Goal: Transaction & Acquisition: Purchase product/service

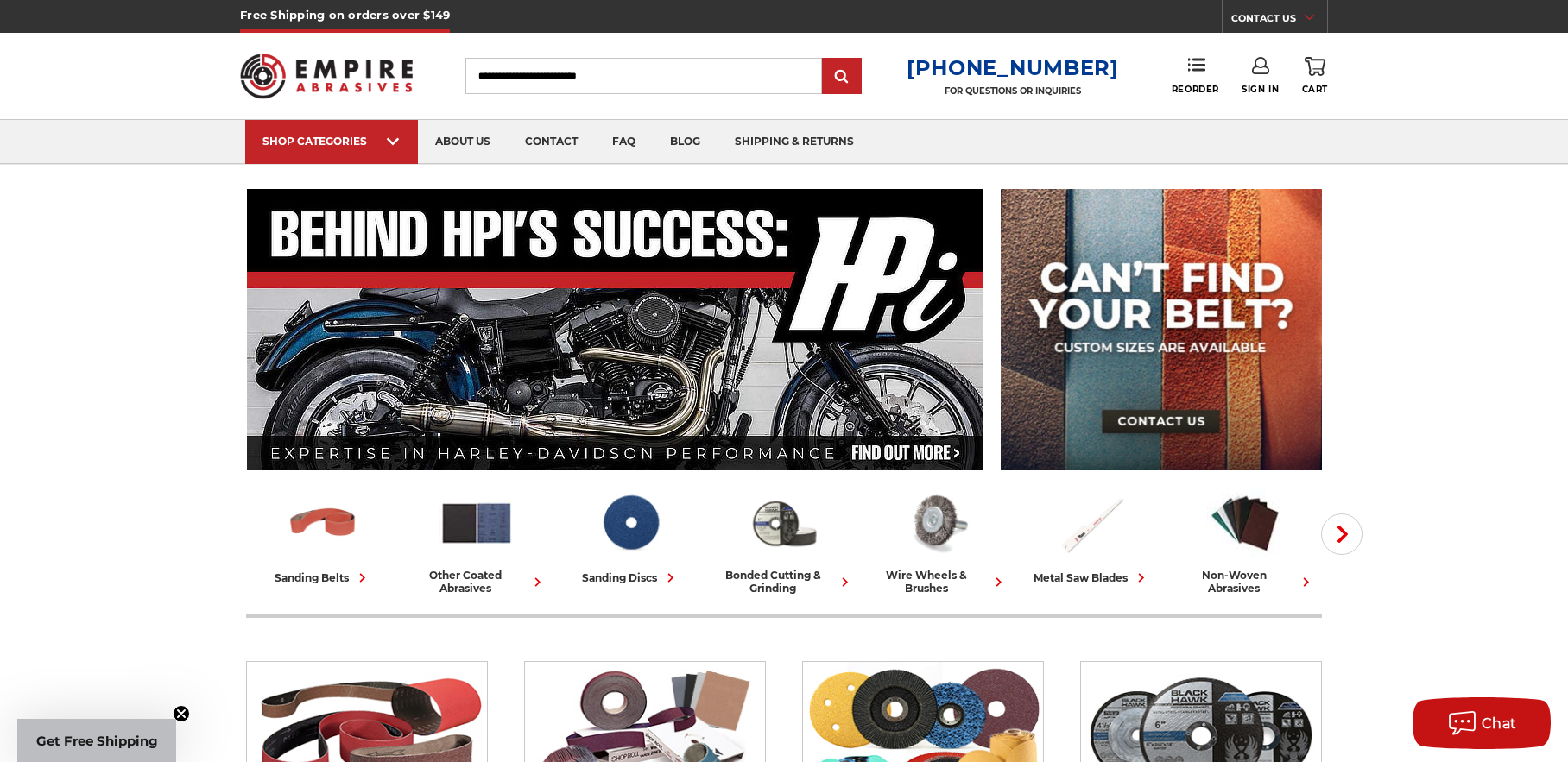
type input "**********"
click at [1257, 67] on use at bounding box center [1261, 66] width 17 height 17
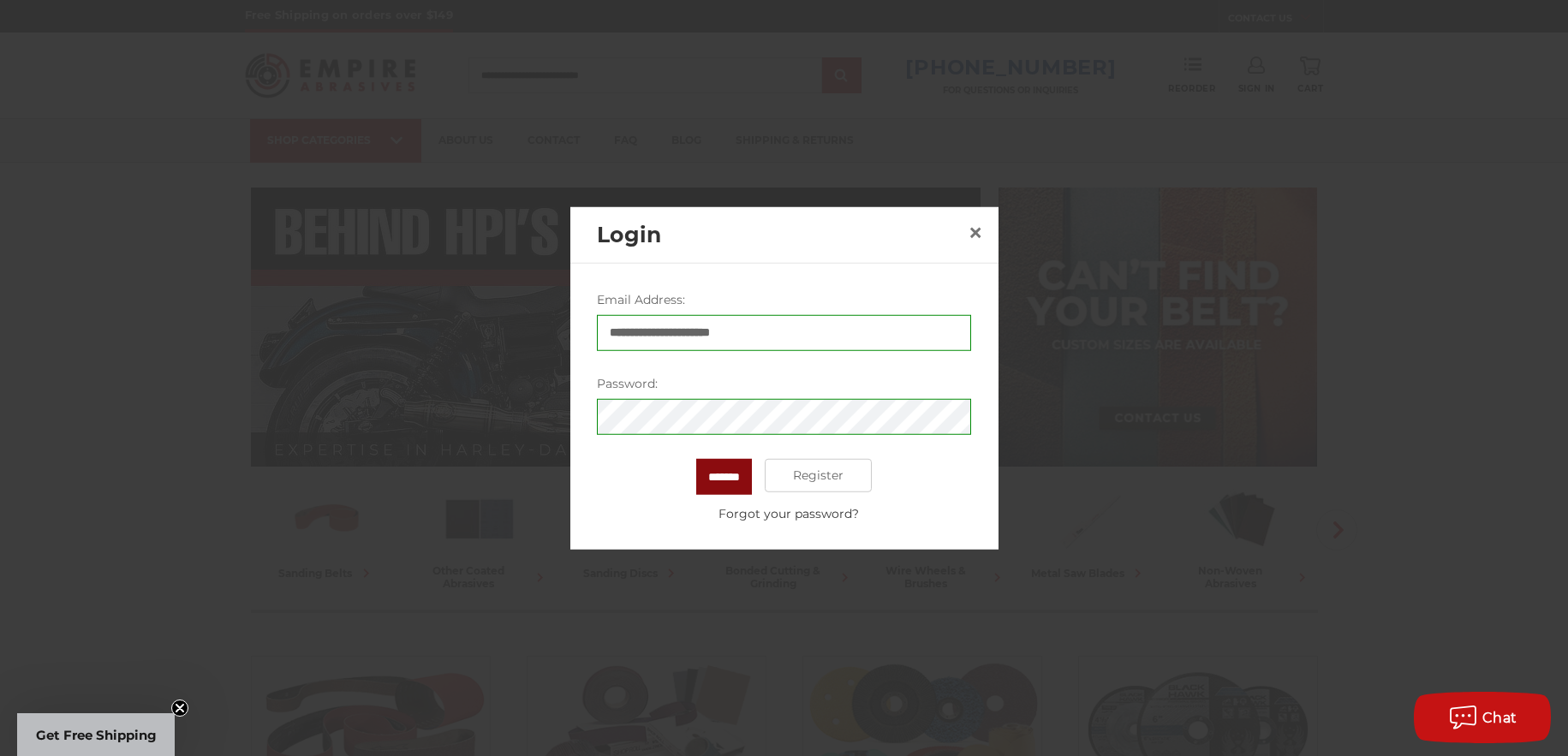
click at [723, 476] on input "*******" at bounding box center [723, 476] width 56 height 36
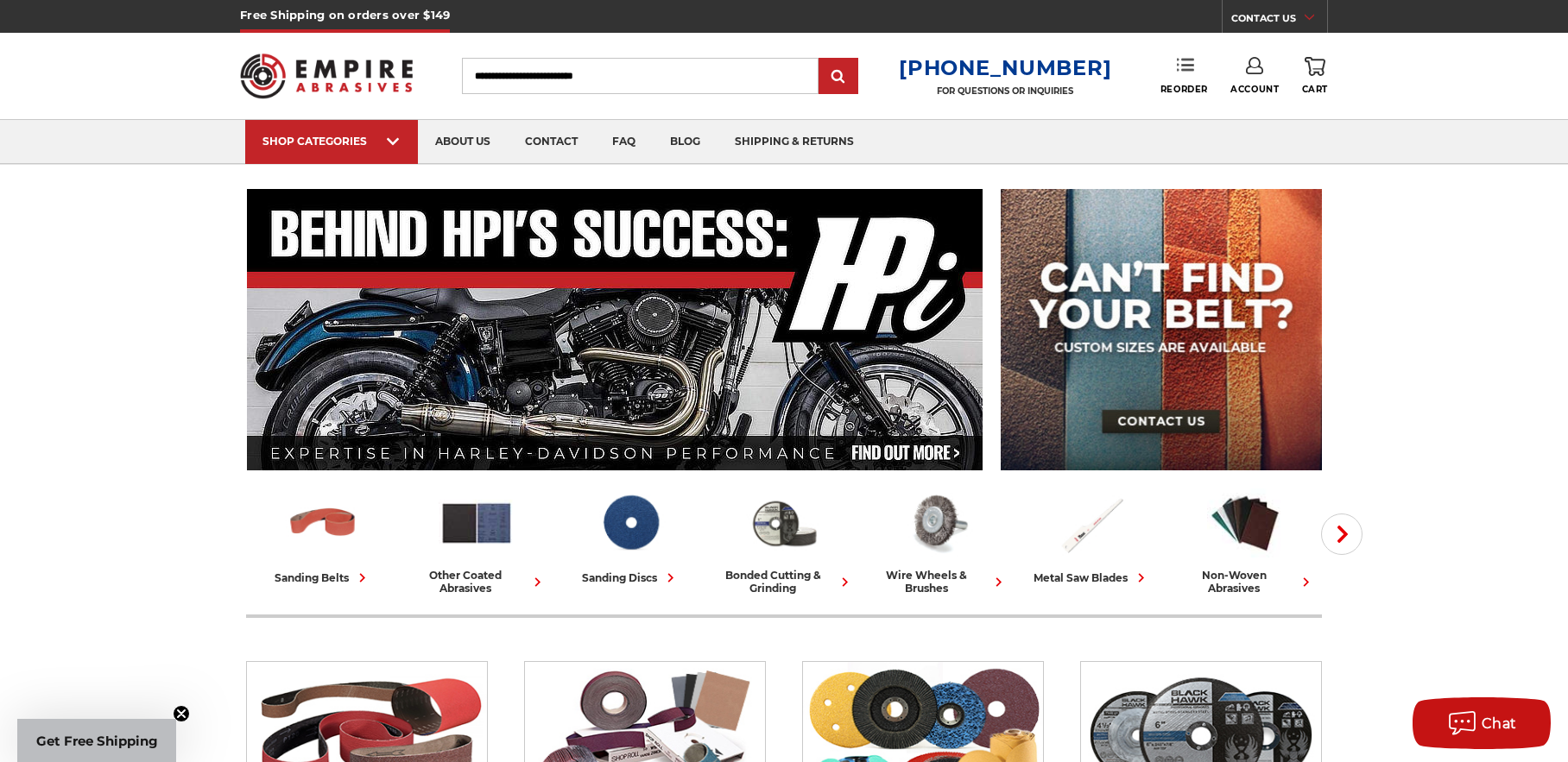
click at [1184, 69] on use at bounding box center [1186, 65] width 17 height 12
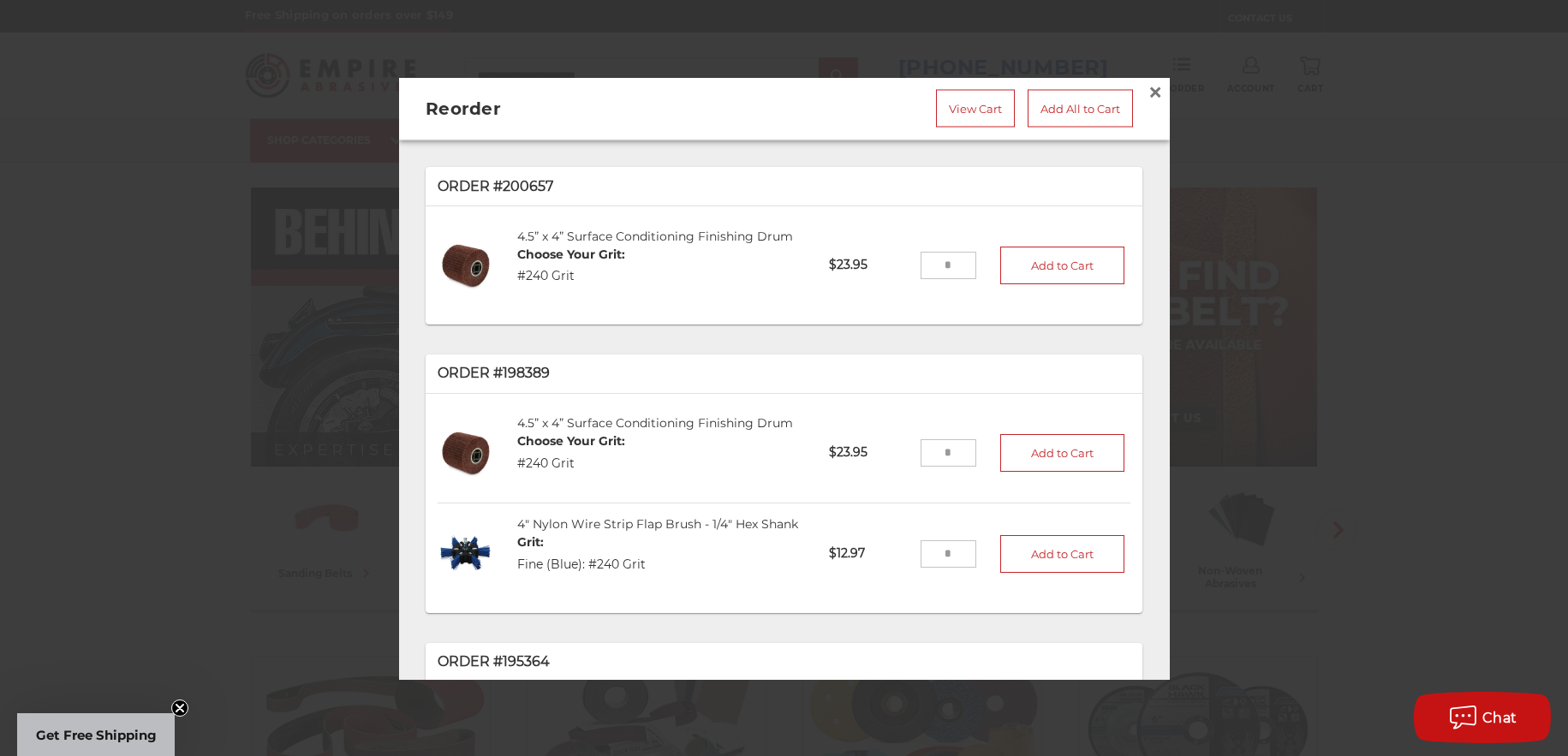
click at [933, 559] on input "tel" at bounding box center [948, 553] width 56 height 28
type input "*"
click at [1029, 552] on button "Add to Cart" at bounding box center [1062, 553] width 125 height 38
click at [959, 101] on link "View Cart" at bounding box center [975, 108] width 79 height 38
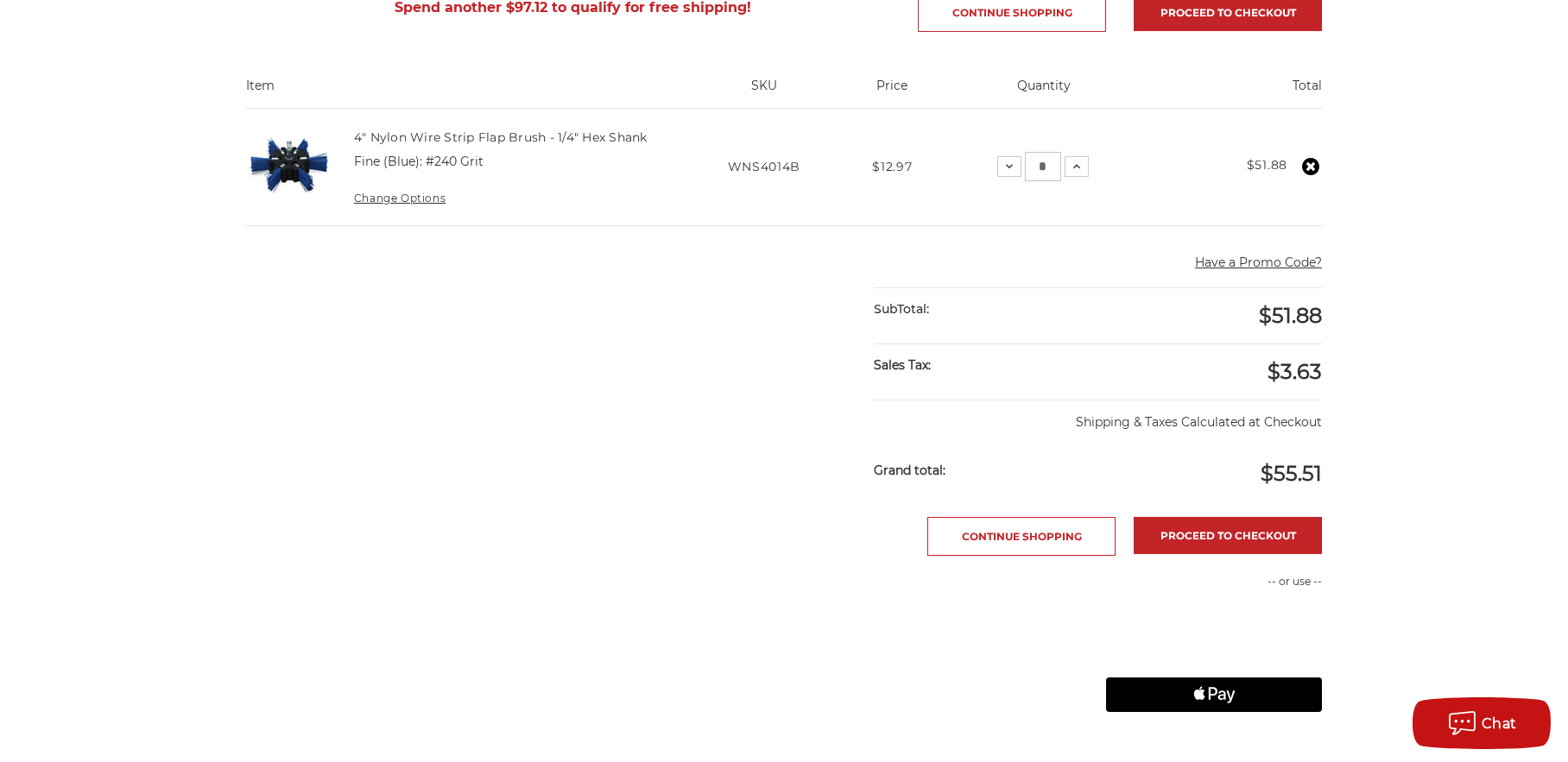
scroll to position [345, 0]
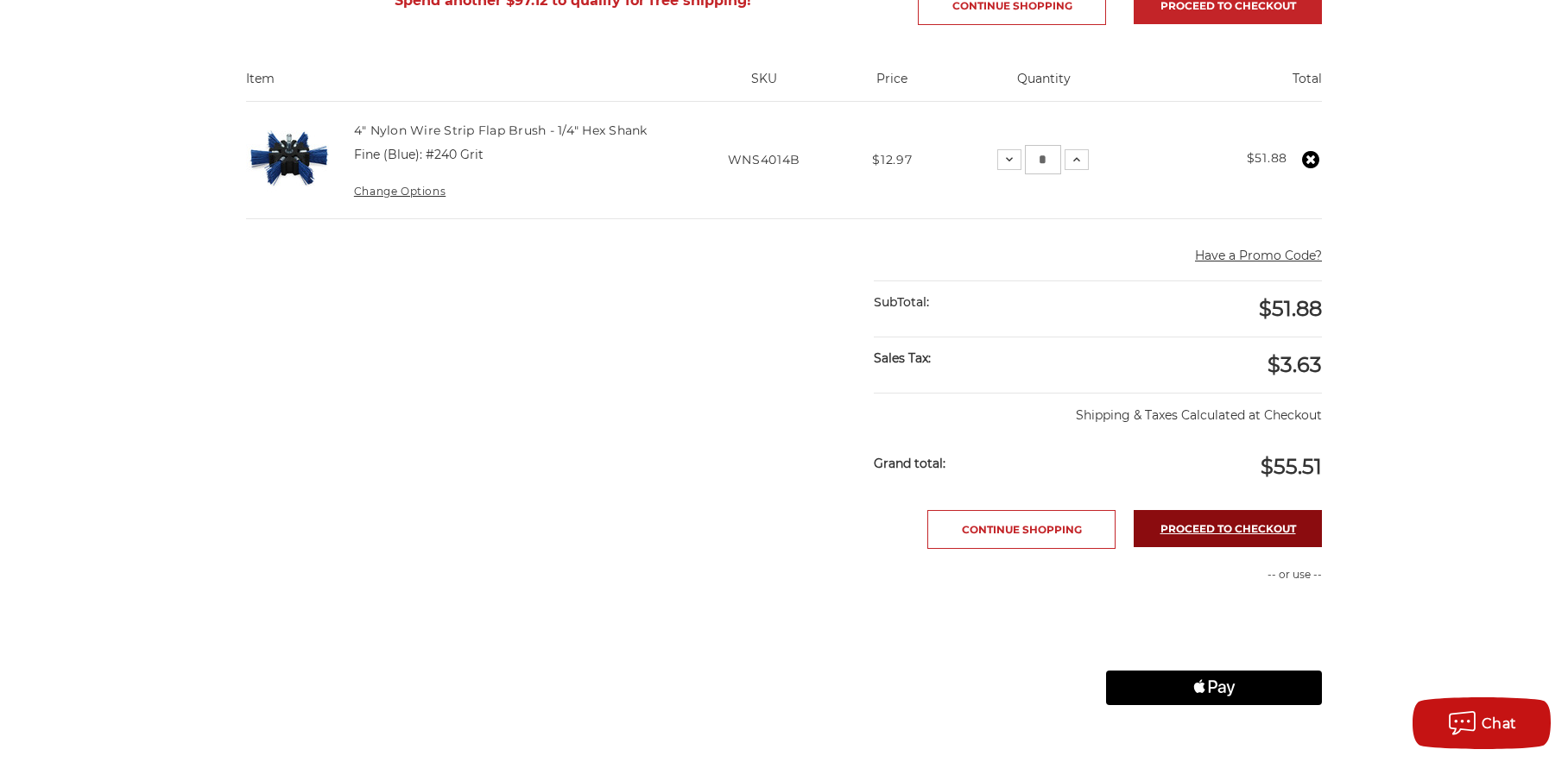
click at [1218, 530] on link "Proceed to checkout" at bounding box center [1227, 528] width 188 height 37
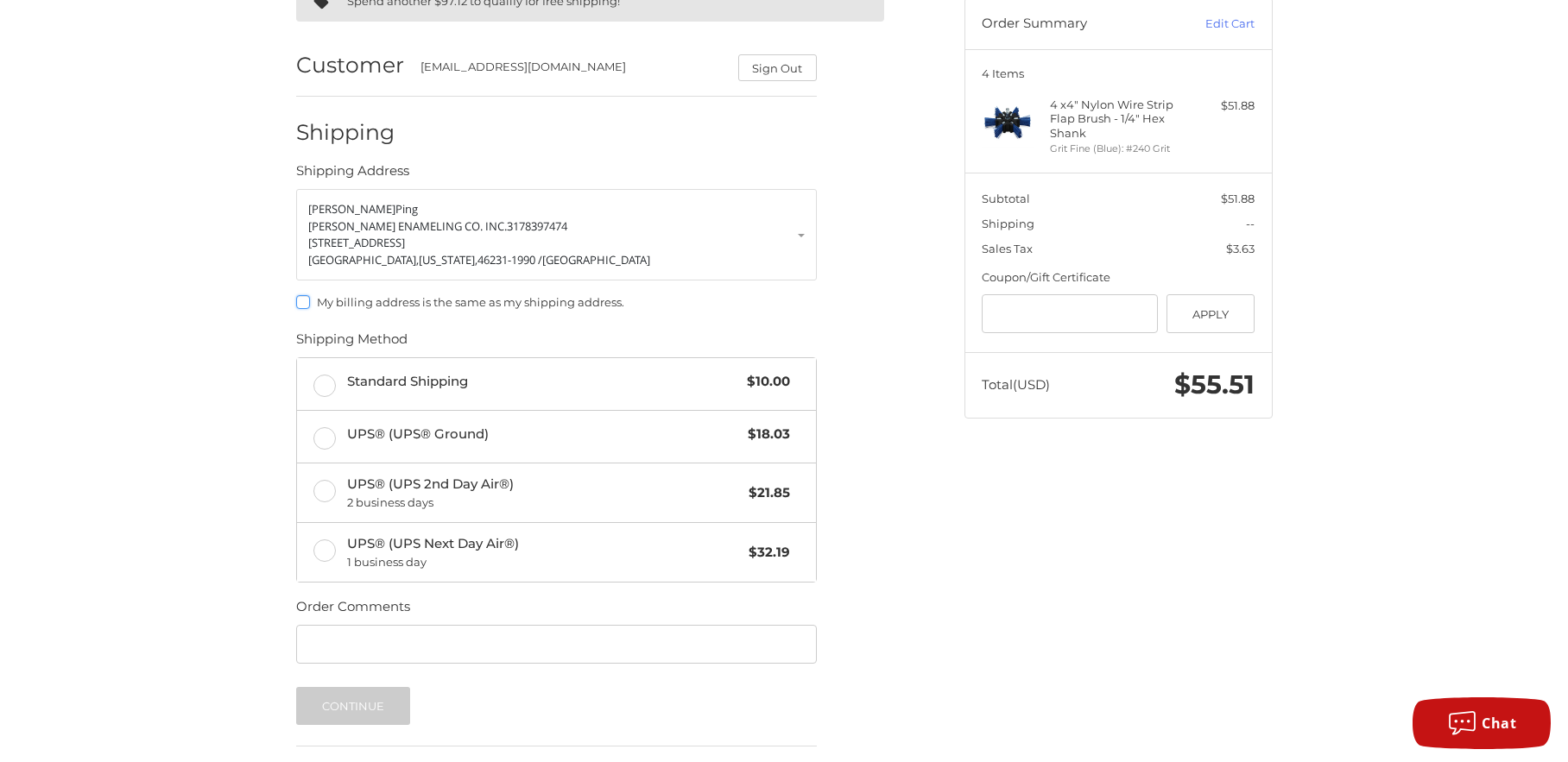
scroll to position [173, 0]
click at [326, 388] on label "Standard Shipping $10.00" at bounding box center [556, 383] width 519 height 52
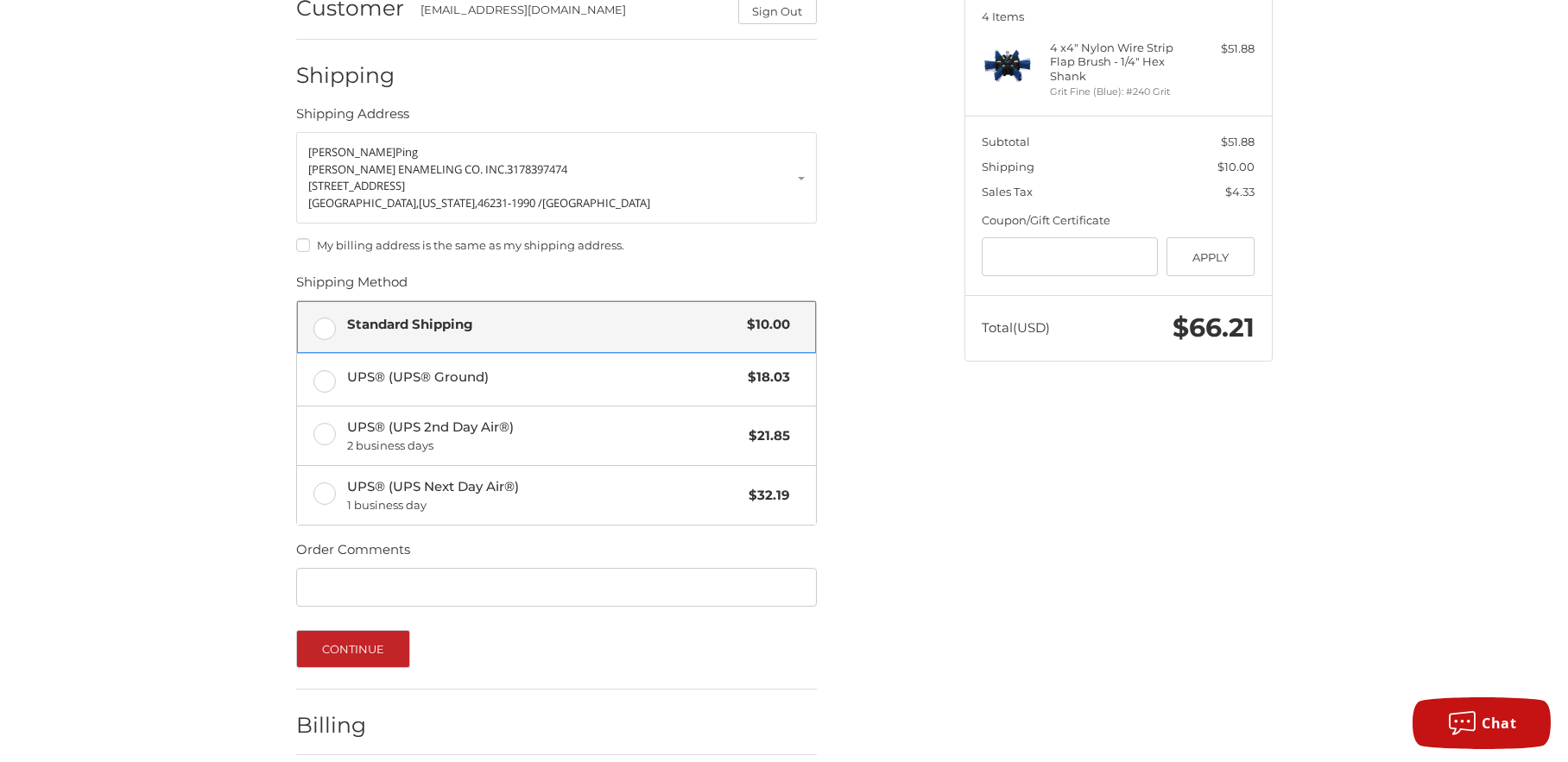
scroll to position [303, 0]
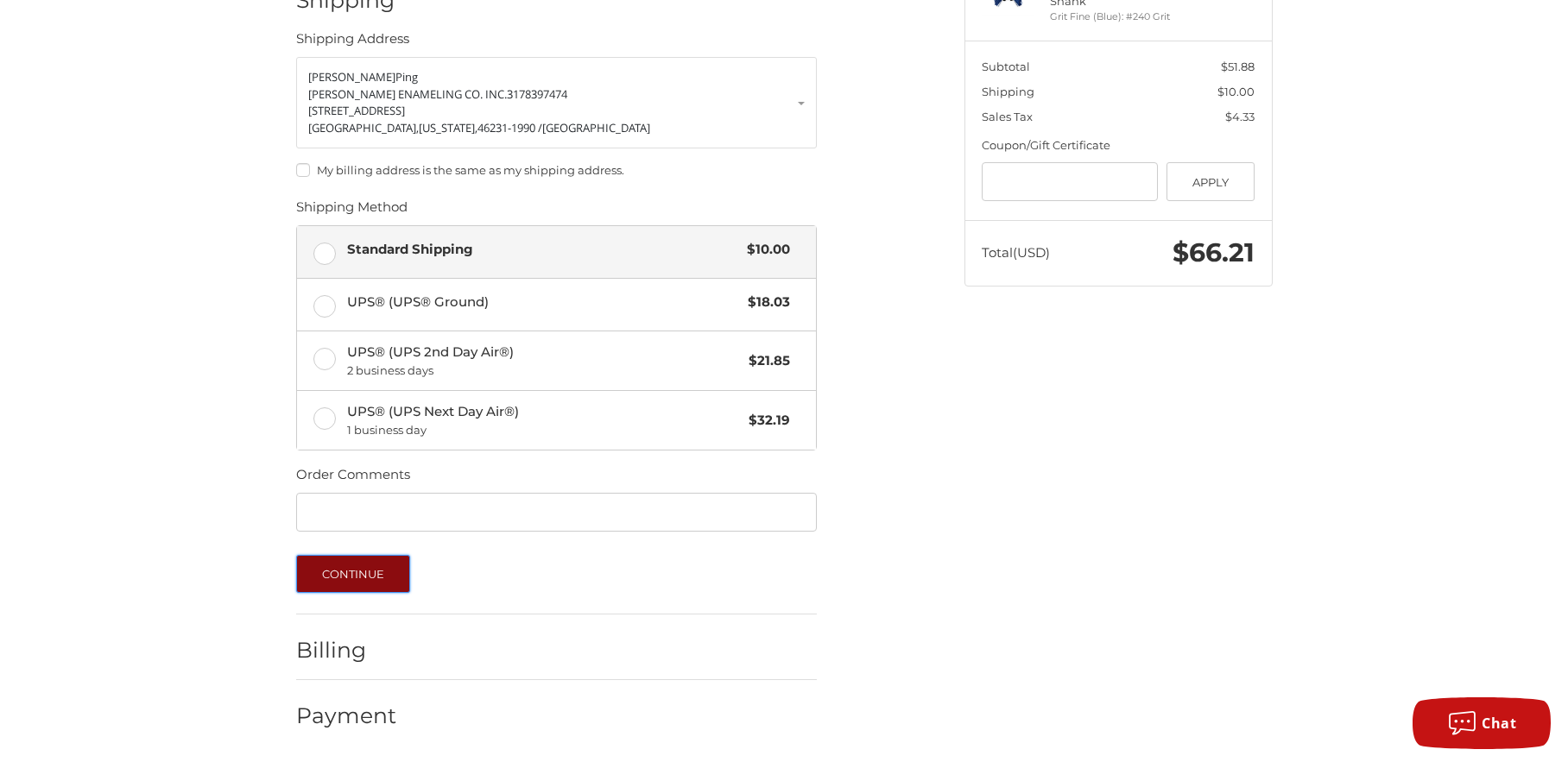
click at [352, 579] on button "Continue" at bounding box center [353, 574] width 114 height 38
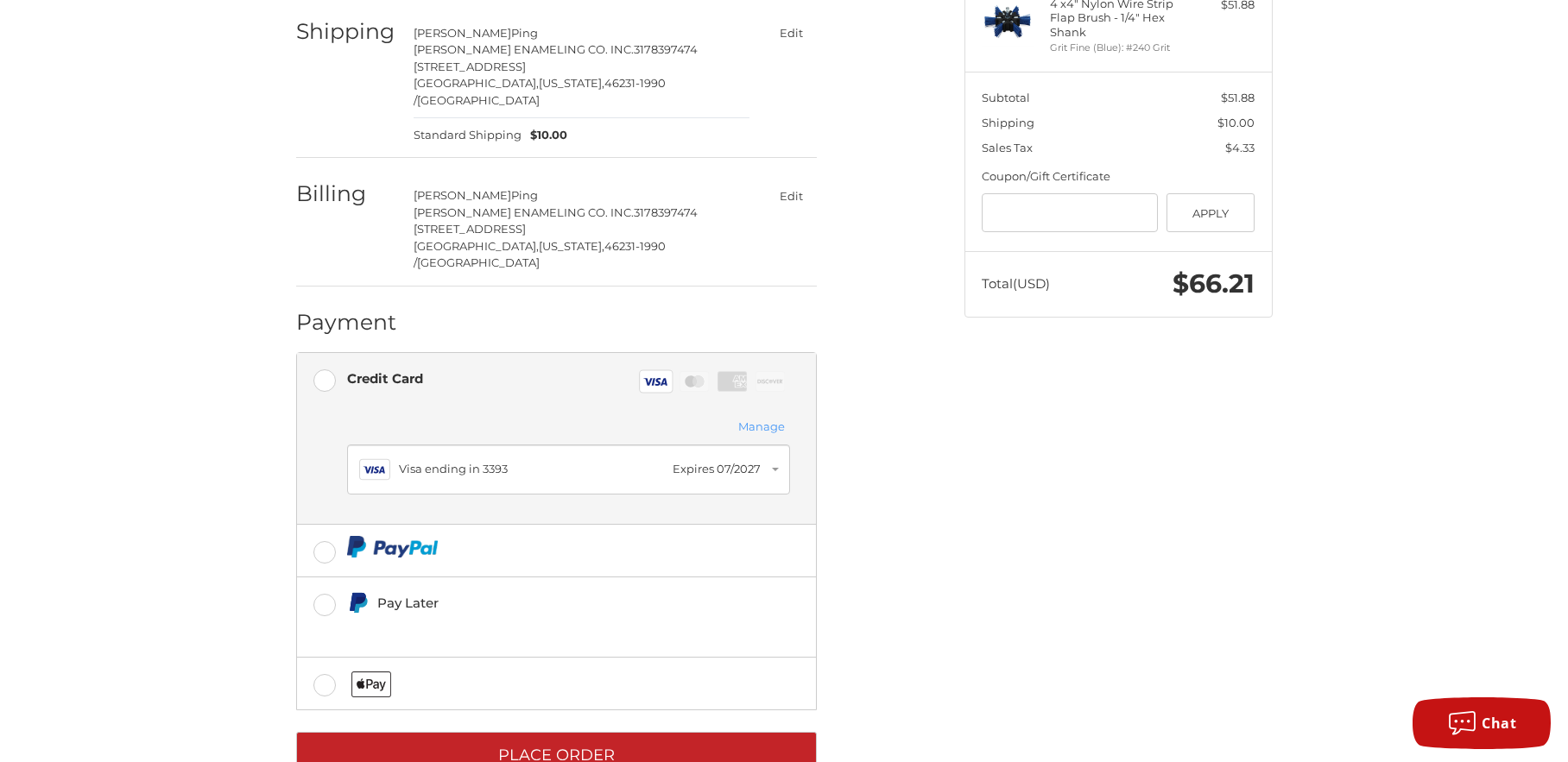
scroll to position [295, 0]
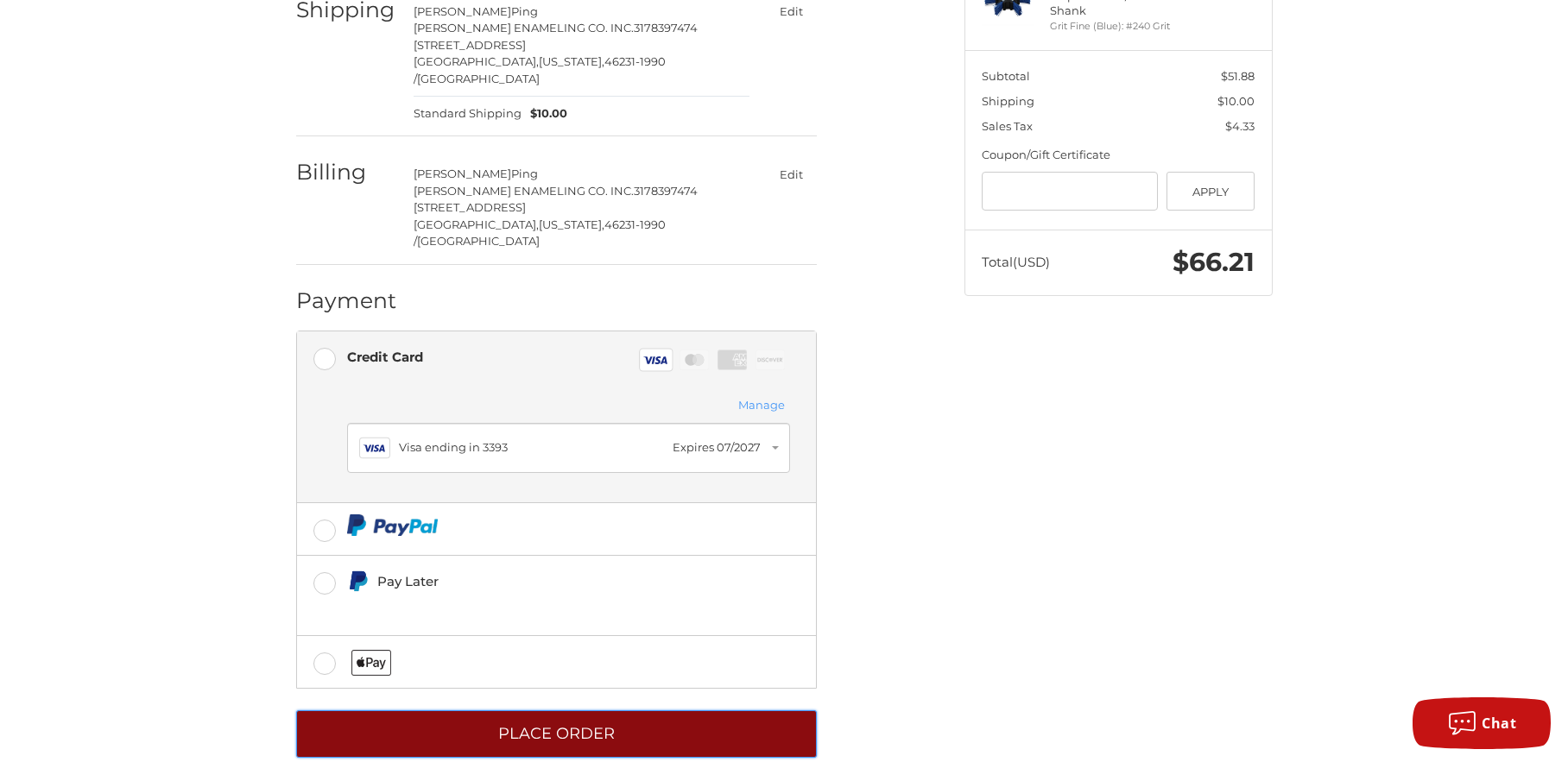
click at [541, 710] on button "Place Order" at bounding box center [556, 733] width 520 height 48
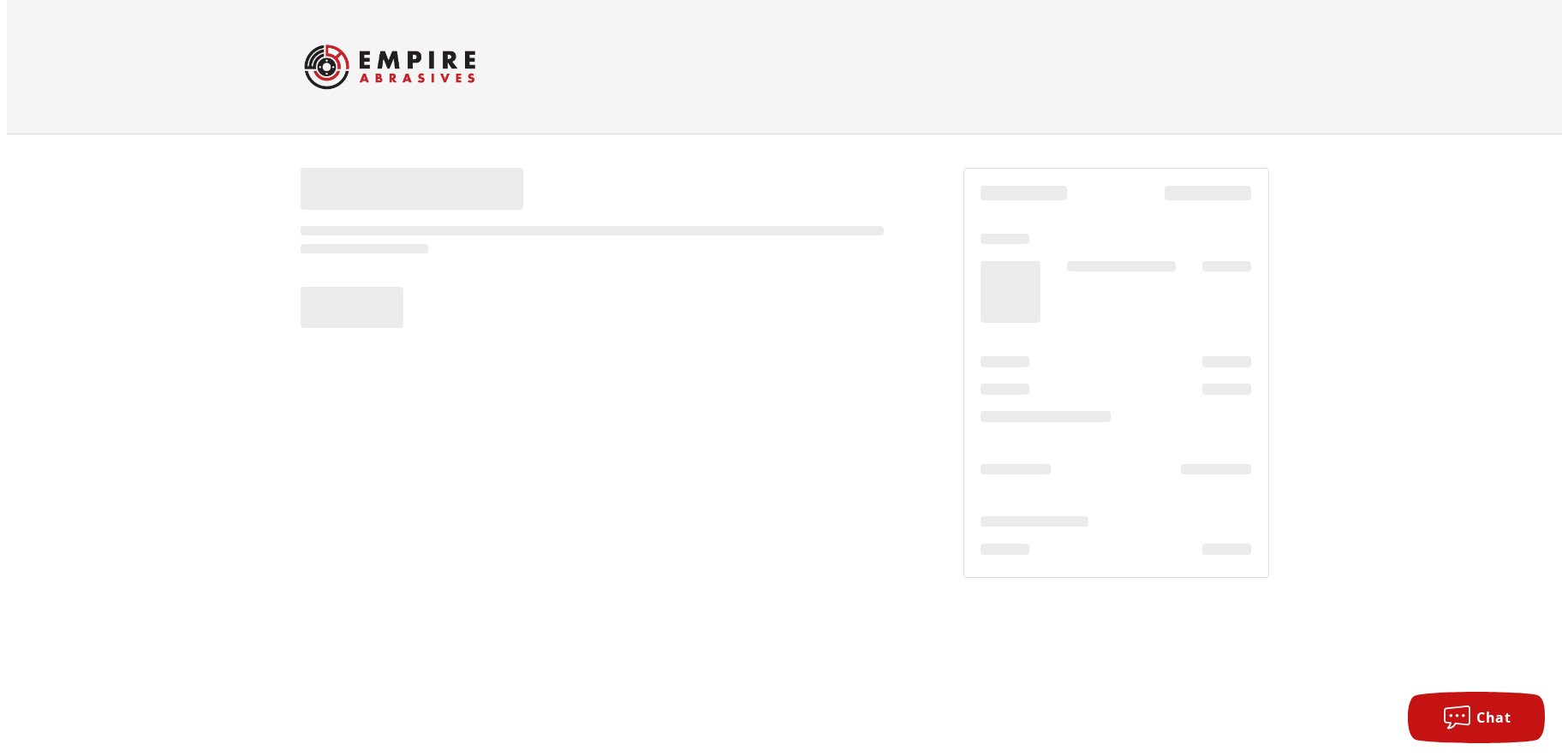
scroll to position [0, 0]
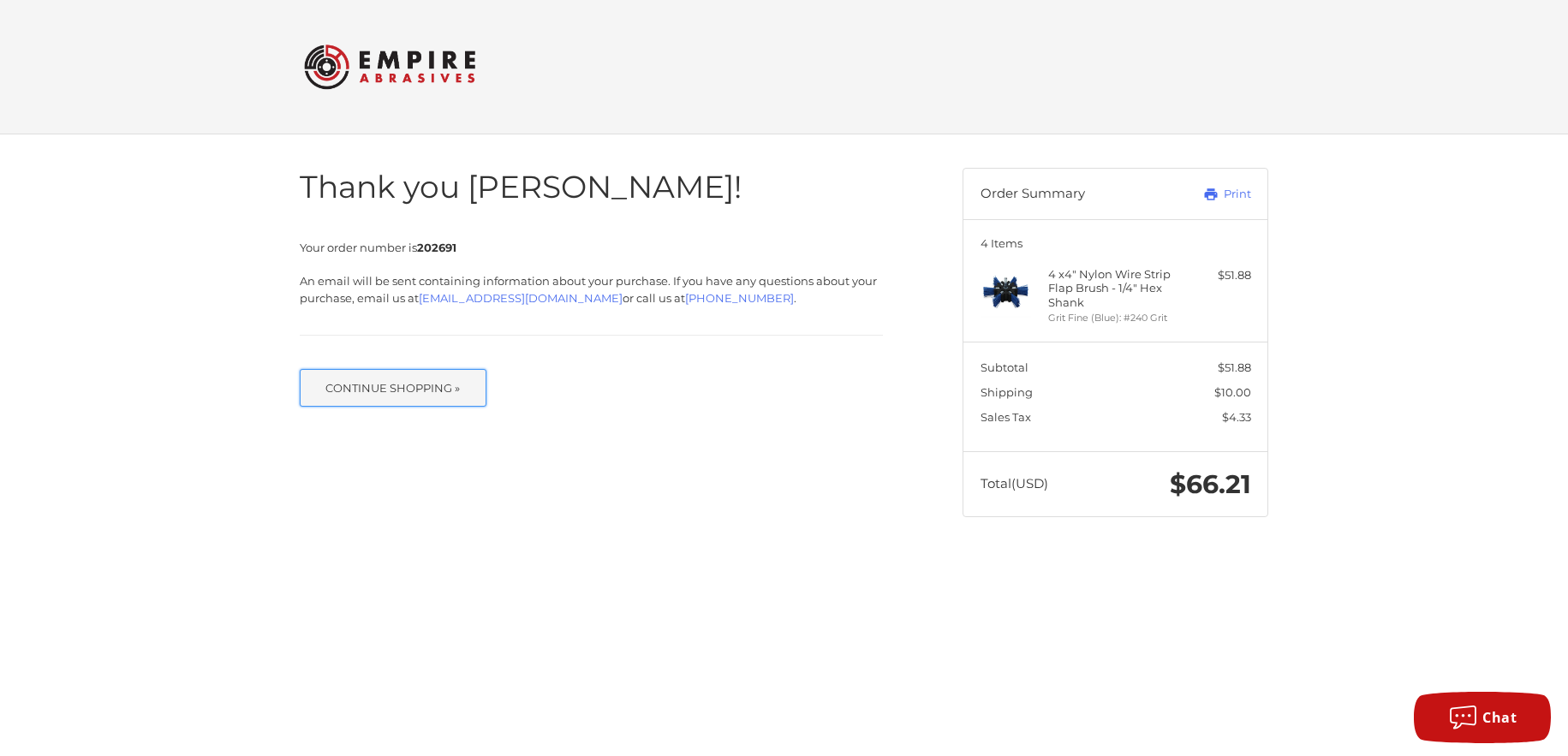
click at [397, 385] on button "Continue Shopping »" at bounding box center [392, 388] width 187 height 38
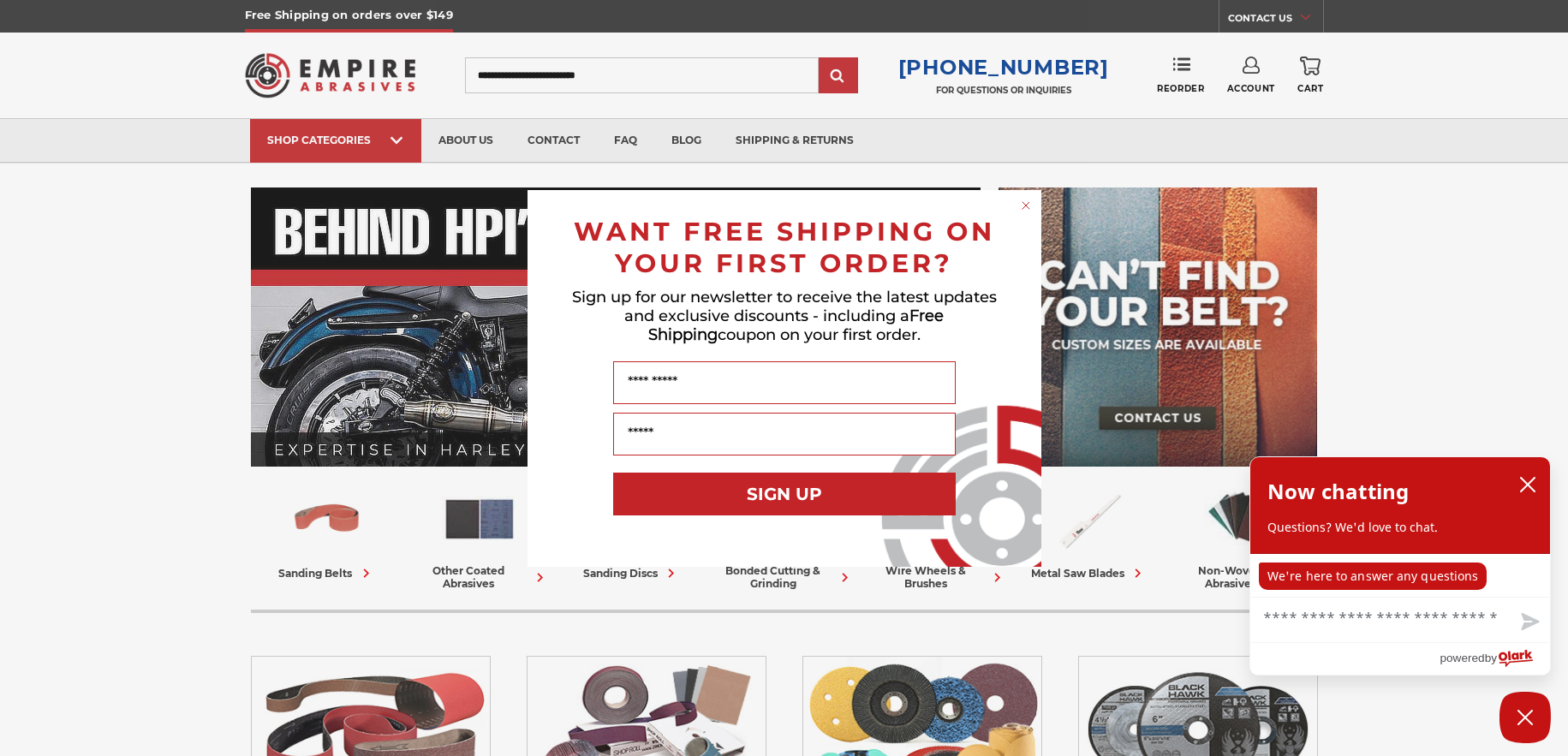
click at [1027, 204] on icon "Close dialog" at bounding box center [1026, 206] width 7 height 7
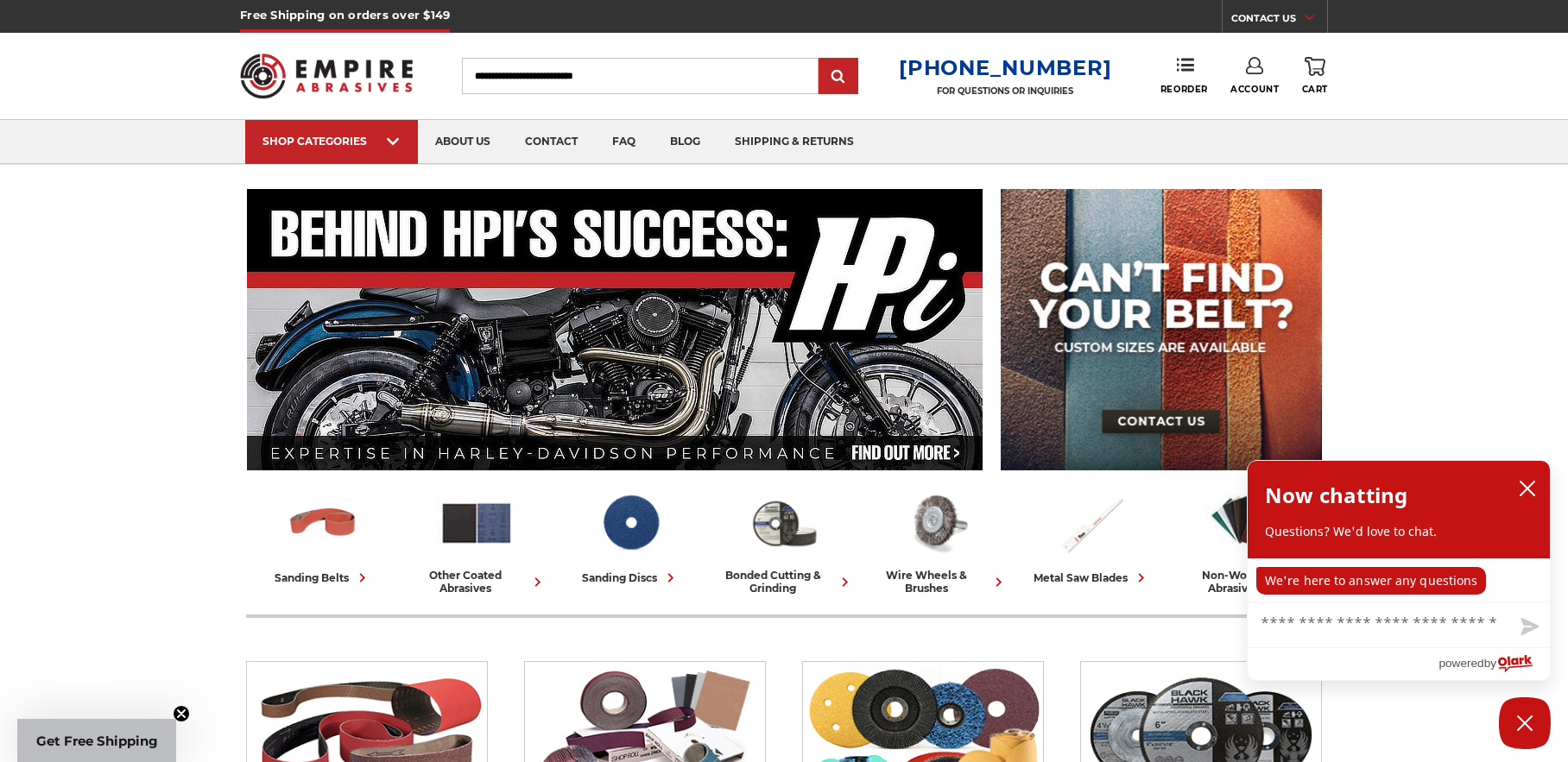
click at [1258, 70] on icon at bounding box center [1255, 66] width 17 height 17
click at [1250, 144] on link "Sign Out" at bounding box center [1255, 146] width 123 height 34
